Goal: Use online tool/utility: Utilize a website feature to perform a specific function

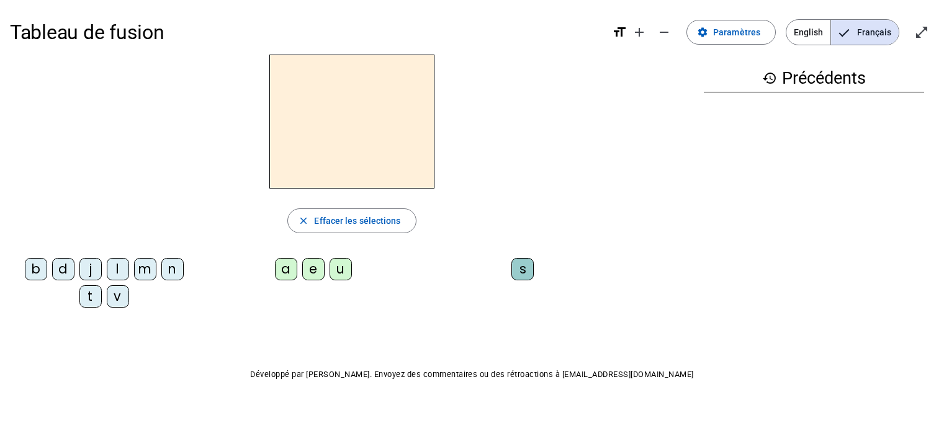
scroll to position [16, 0]
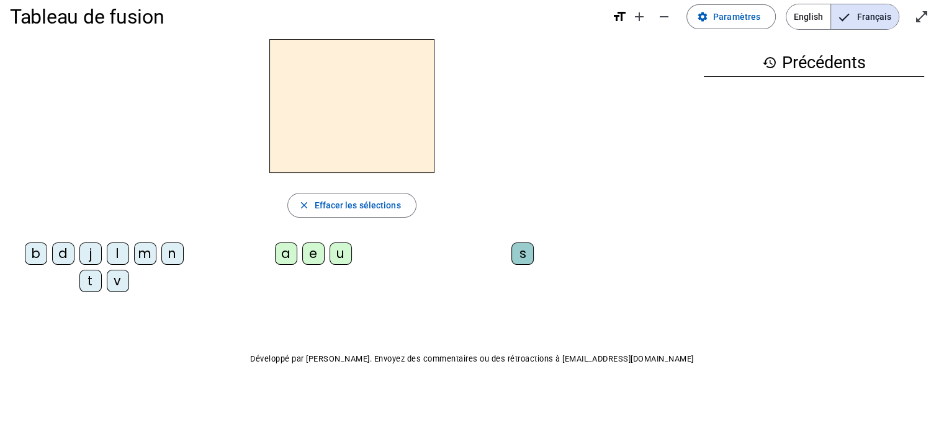
click at [151, 246] on div "m" at bounding box center [145, 254] width 22 height 22
click at [279, 260] on div "a" at bounding box center [286, 254] width 22 height 22
click at [117, 283] on div "v" at bounding box center [118, 281] width 22 height 22
click at [89, 282] on div "t" at bounding box center [90, 281] width 22 height 22
click at [111, 248] on div "l" at bounding box center [118, 254] width 22 height 22
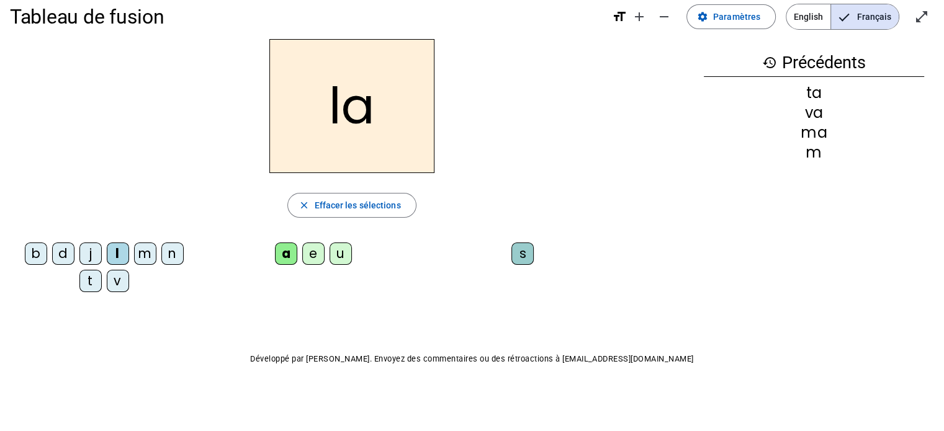
click at [87, 256] on div "j" at bounding box center [90, 254] width 22 height 22
click at [116, 254] on div "l" at bounding box center [118, 254] width 22 height 22
click at [313, 252] on div "e" at bounding box center [313, 254] width 22 height 22
click at [92, 254] on div "j" at bounding box center [90, 254] width 22 height 22
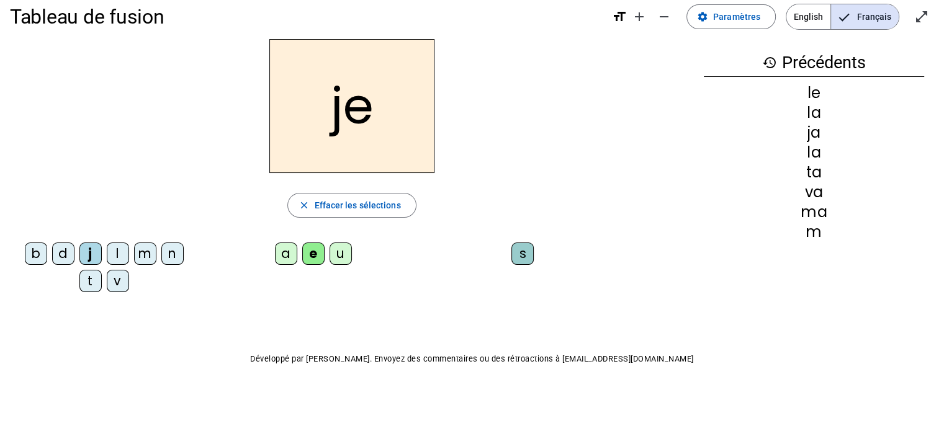
click at [174, 248] on div "n" at bounding box center [172, 254] width 22 height 22
click at [68, 253] on div "d" at bounding box center [63, 254] width 22 height 22
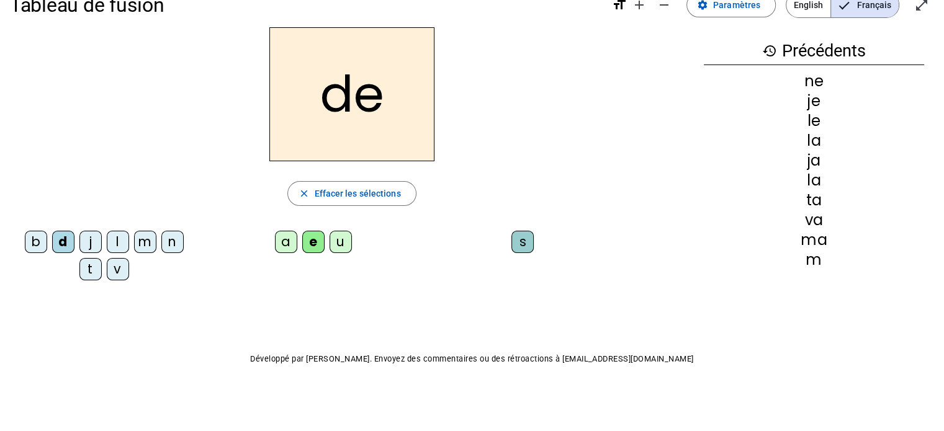
click at [344, 239] on div "u" at bounding box center [340, 242] width 22 height 22
click at [92, 262] on div "t" at bounding box center [90, 269] width 22 height 22
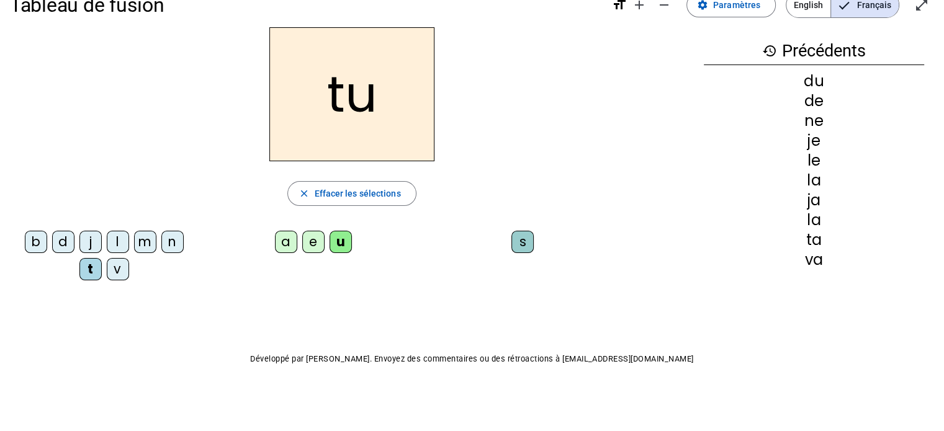
click at [37, 233] on div "b" at bounding box center [36, 242] width 22 height 22
click at [527, 241] on div "s" at bounding box center [522, 242] width 22 height 22
